Goal: Transaction & Acquisition: Download file/media

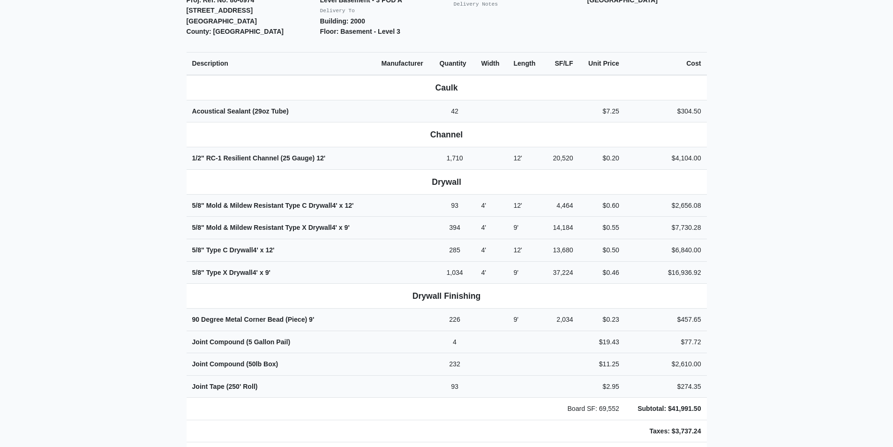
scroll to position [328, 0]
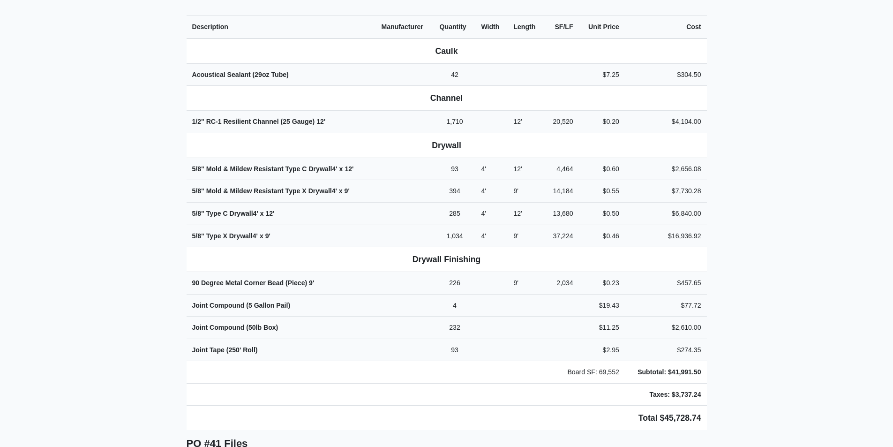
drag, startPoint x: 96, startPoint y: 235, endPoint x: 69, endPoint y: 250, distance: 31.3
click at [69, 250] on main "Back to Project Roswell Drywall [STREET_ADDRESS] Tel: (770) 518 - 2442 Website:…" at bounding box center [446, 245] width 893 height 1050
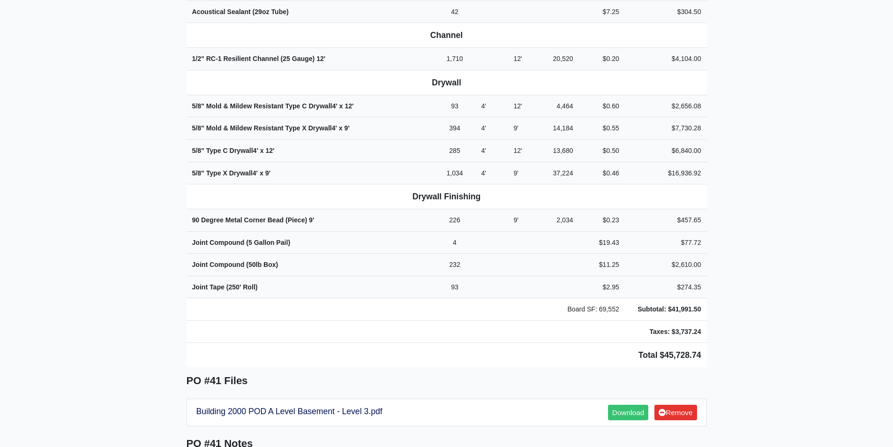
scroll to position [375, 0]
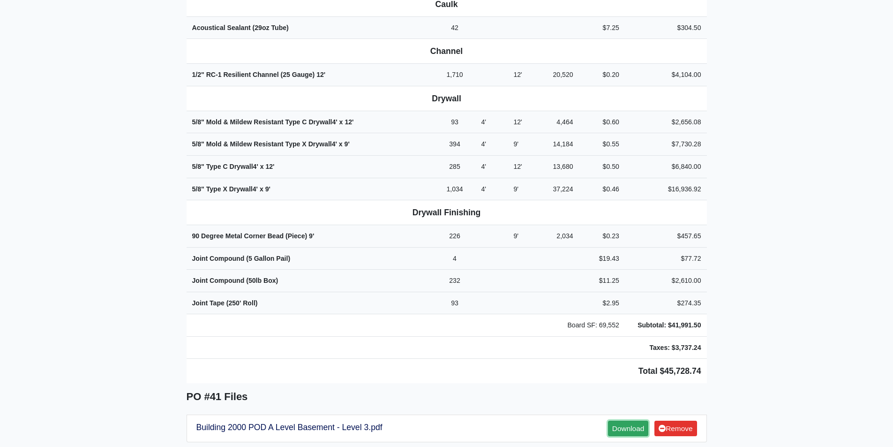
click at [614, 421] on link "Download" at bounding box center [628, 428] width 40 height 15
click at [628, 421] on link "Download" at bounding box center [628, 428] width 40 height 15
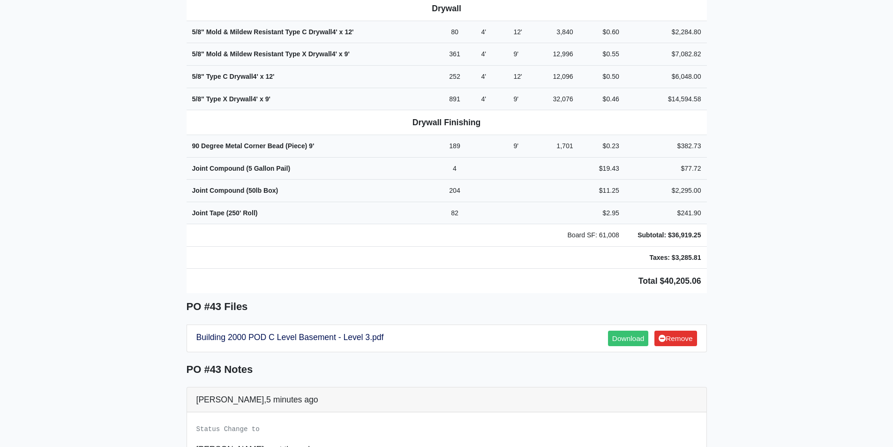
scroll to position [469, 0]
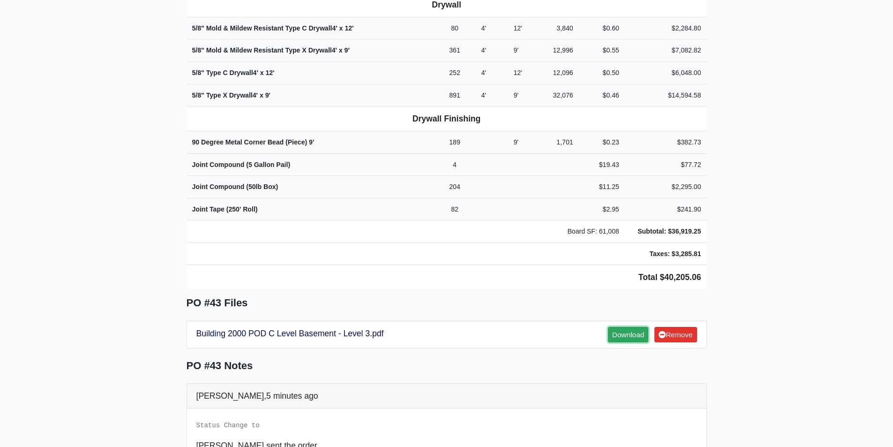
click at [625, 327] on link "Download" at bounding box center [628, 334] width 40 height 15
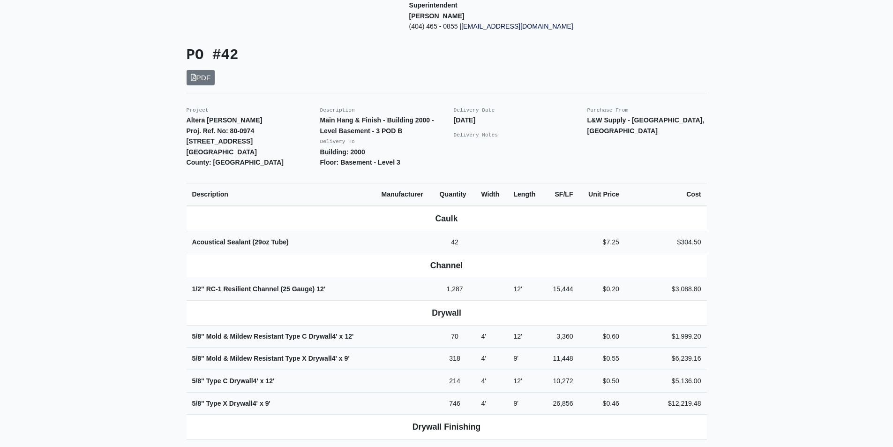
scroll to position [188, 0]
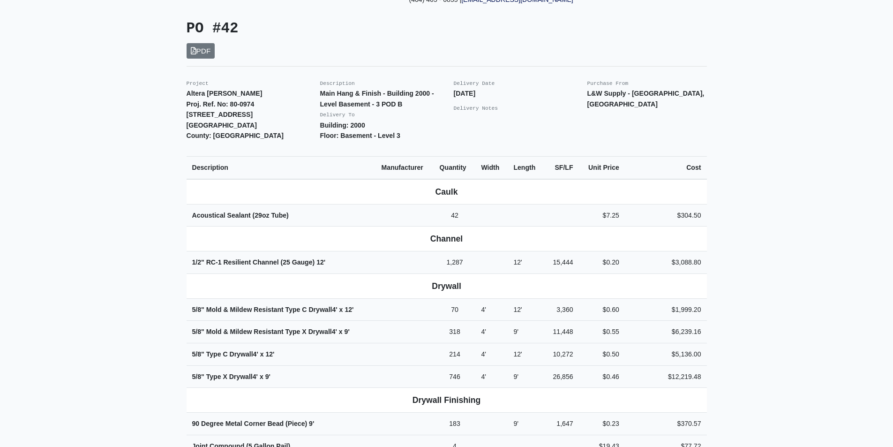
click at [67, 124] on main "Back to Project Roswell Drywall [STREET_ADDRESS] Tel: (770) 518 - 2442 Website:…" at bounding box center [446, 386] width 893 height 1050
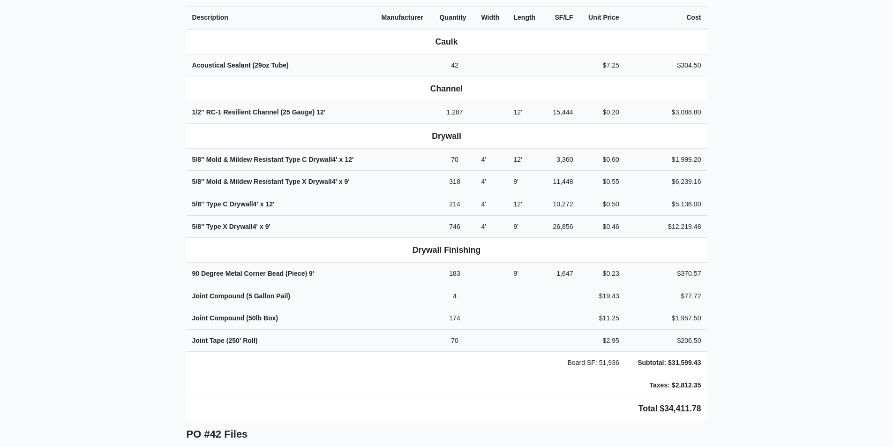
scroll to position [375, 0]
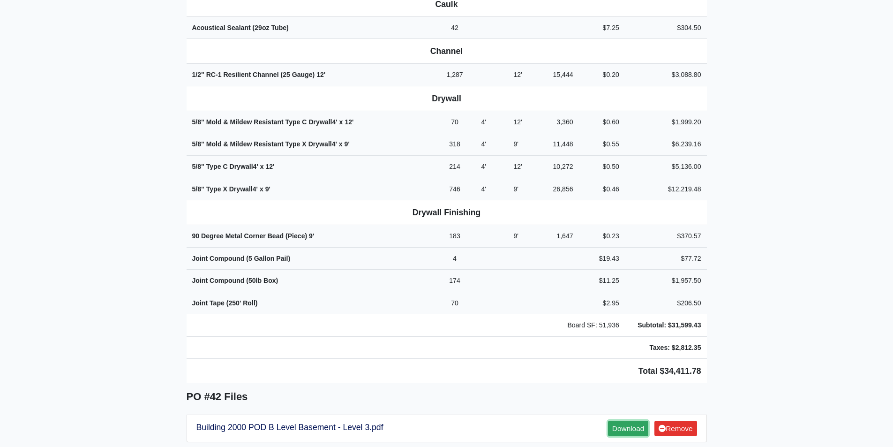
click at [627, 421] on link "Download" at bounding box center [628, 428] width 40 height 15
